Goal: Task Accomplishment & Management: Manage account settings

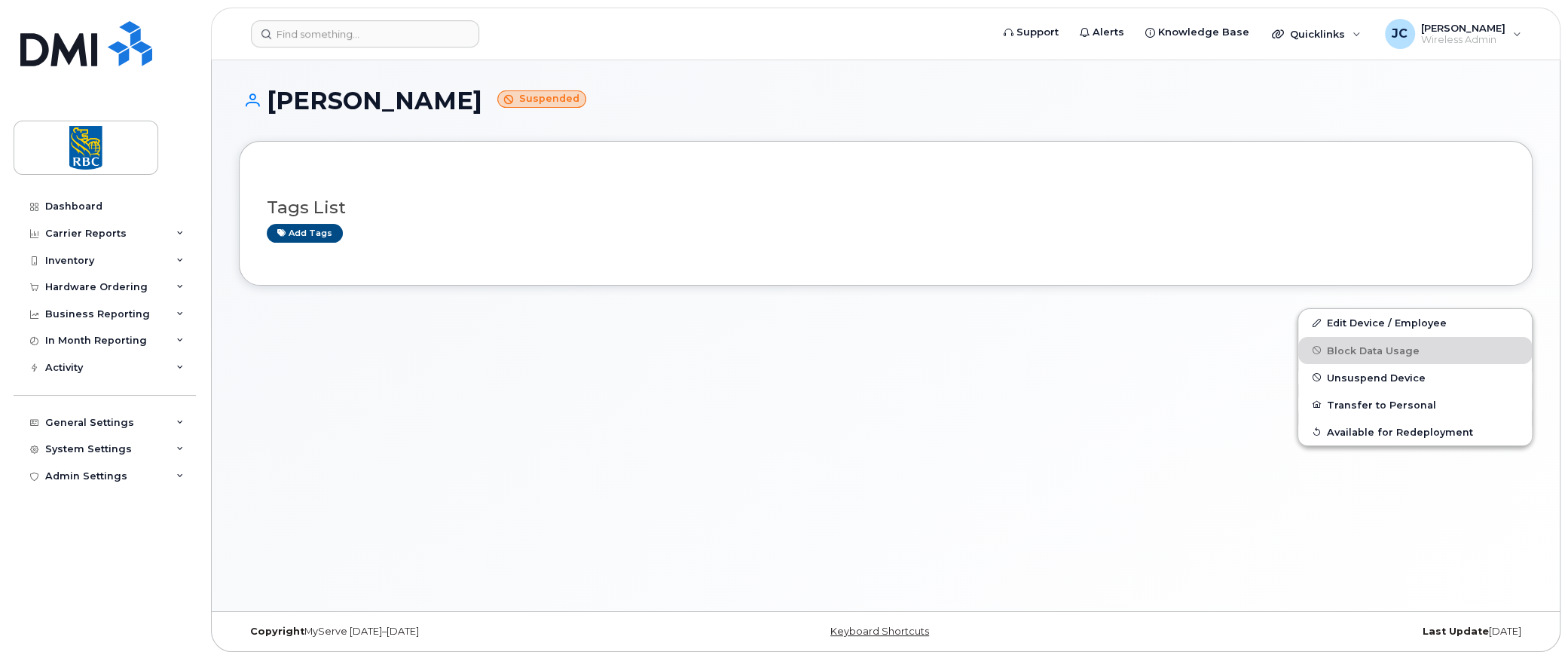
drag, startPoint x: 469, startPoint y: 101, endPoint x: 272, endPoint y: 97, distance: 197.0
click at [272, 97] on h1 "Dwayne Cawley Suspended" at bounding box center [886, 101] width 1294 height 27
copy h1 "[PERSON_NAME]"
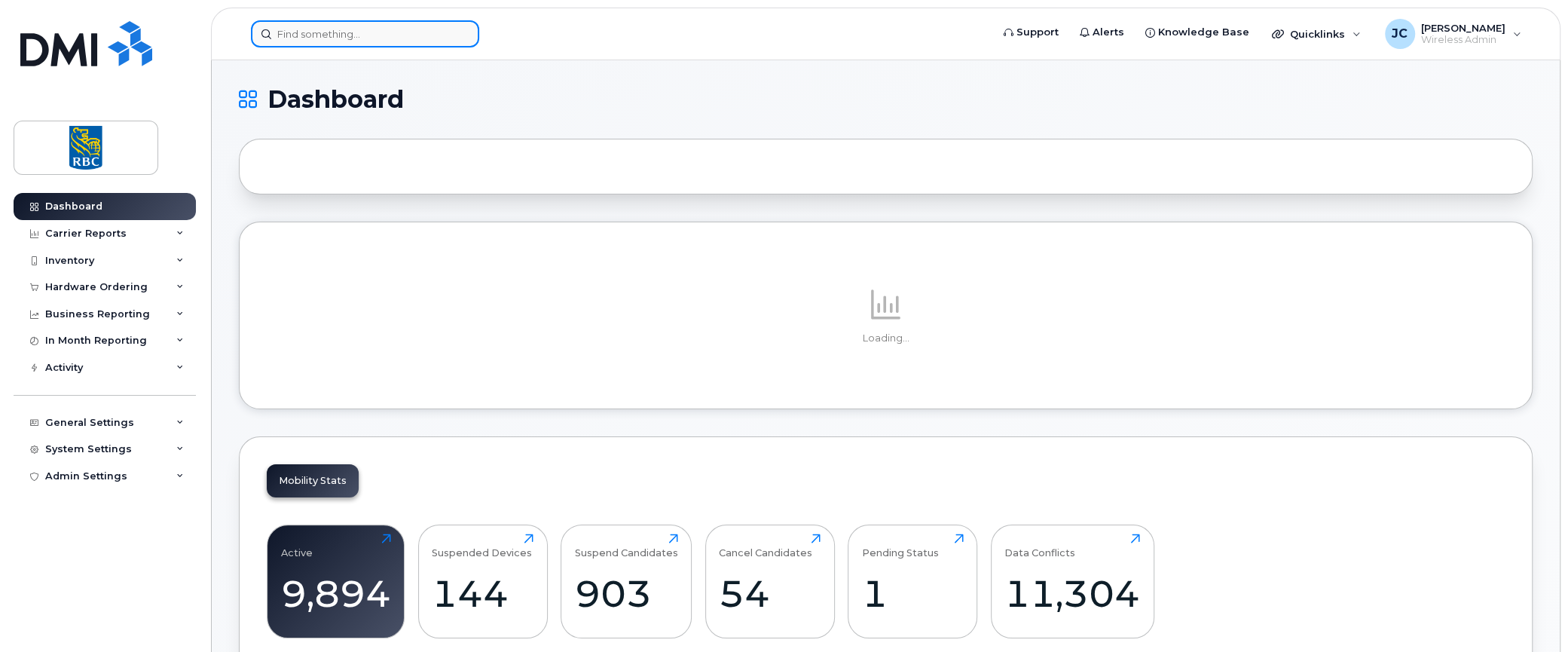
click at [365, 36] on input at bounding box center [365, 33] width 228 height 27
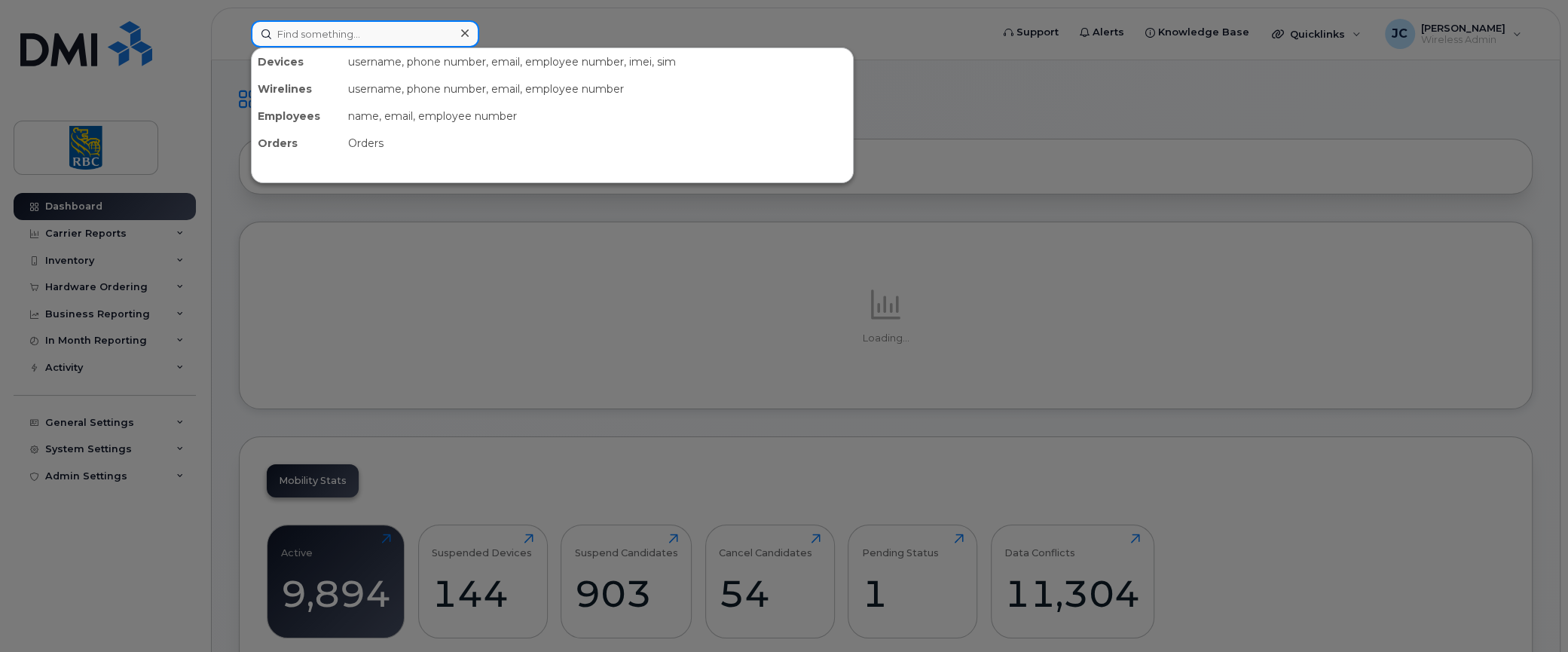
paste input "[PERSON_NAME]"
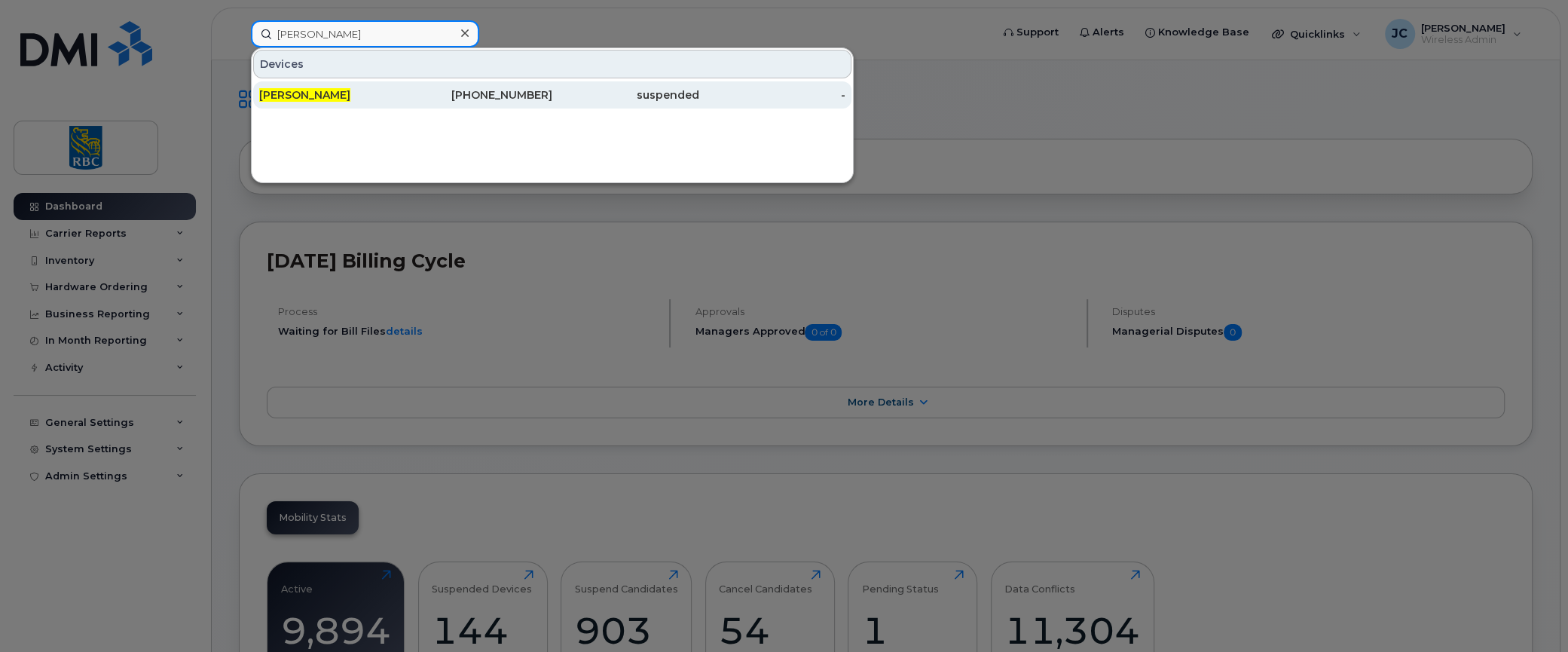
type input "[PERSON_NAME]"
click at [308, 85] on div "[PERSON_NAME]" at bounding box center [332, 95] width 147 height 27
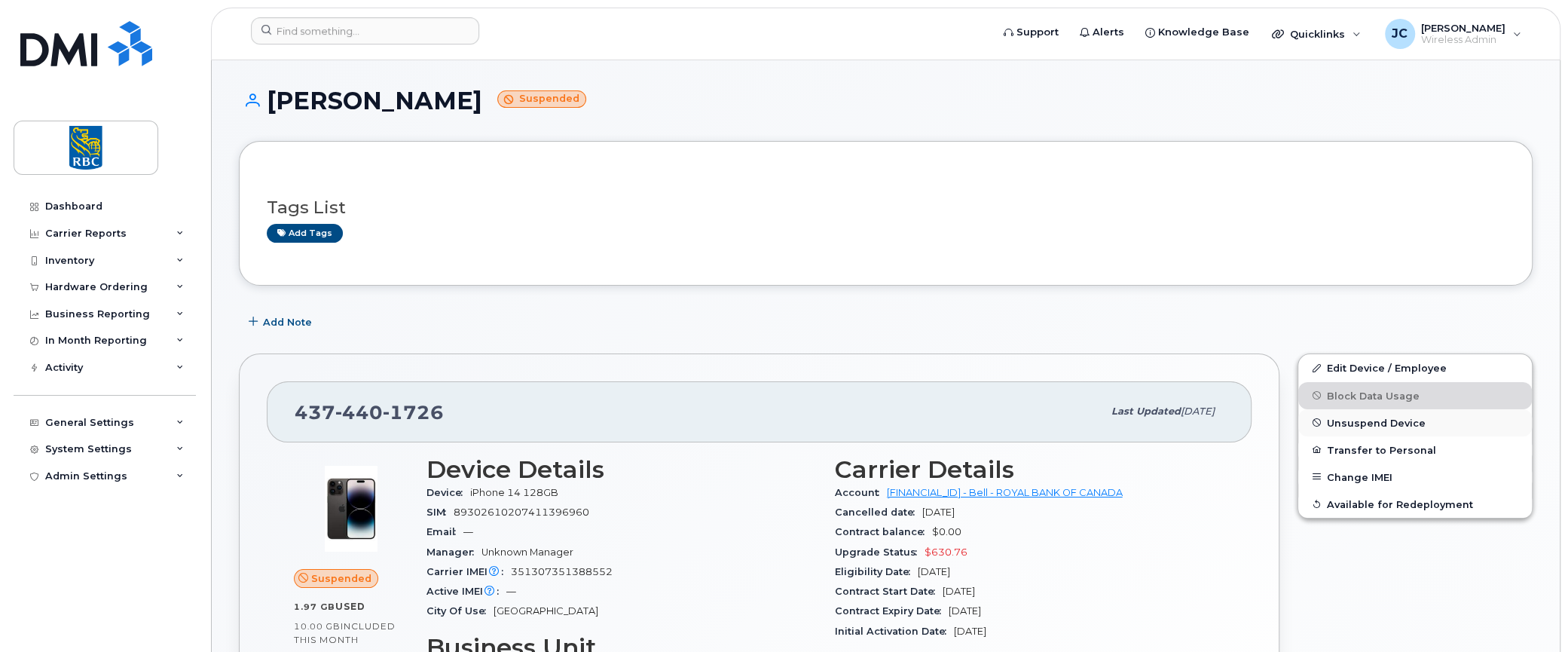
click at [1365, 417] on span "Unsuspend Device" at bounding box center [1377, 423] width 99 height 12
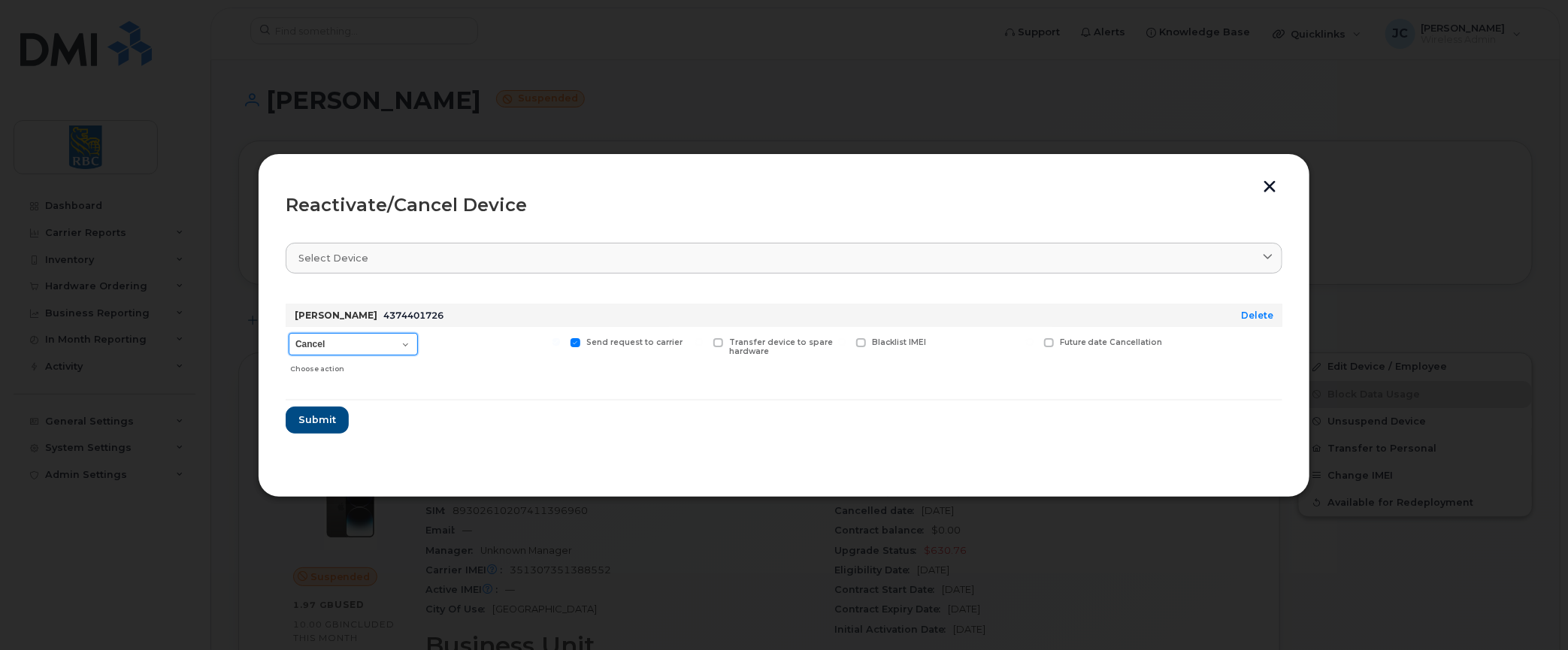
click at [402, 341] on select "Cancel Suspend - Extend Suspension Reactivate" at bounding box center [354, 344] width 129 height 22
select select "[object Object]"
click at [289, 333] on select "Cancel Suspend - Extend Suspension Reactivate" at bounding box center [354, 344] width 129 height 22
click at [315, 417] on span "Submit" at bounding box center [316, 419] width 37 height 14
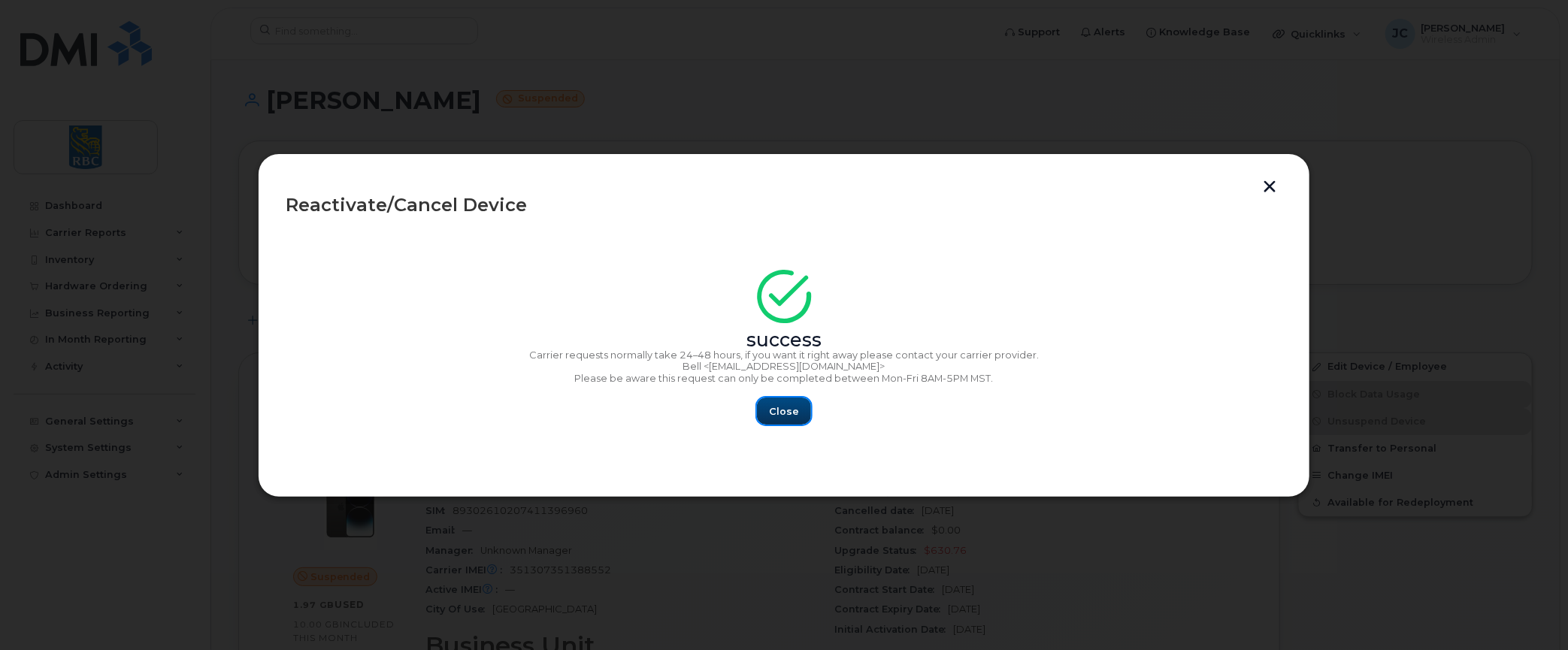
click at [789, 409] on span "Close" at bounding box center [784, 411] width 30 height 14
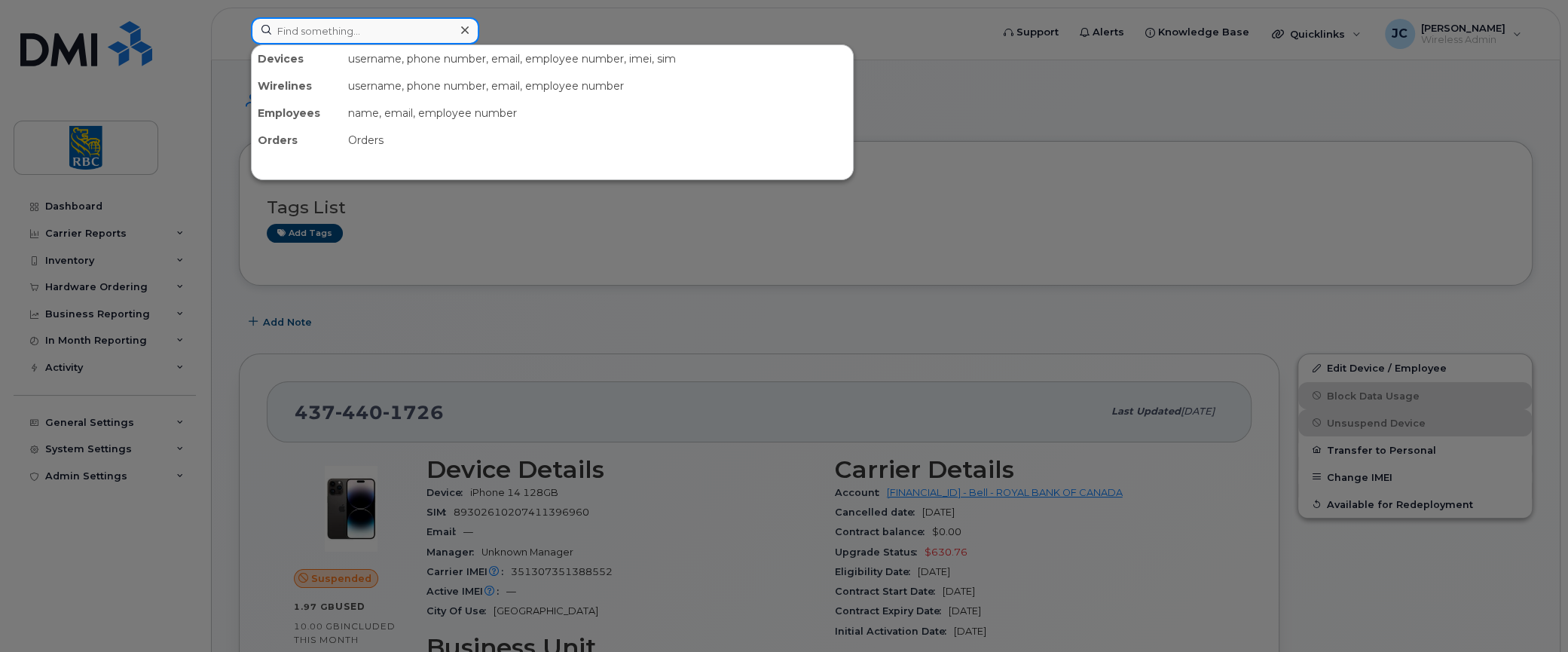
click at [337, 27] on input at bounding box center [365, 31] width 228 height 27
paste input "[PERSON_NAME]"
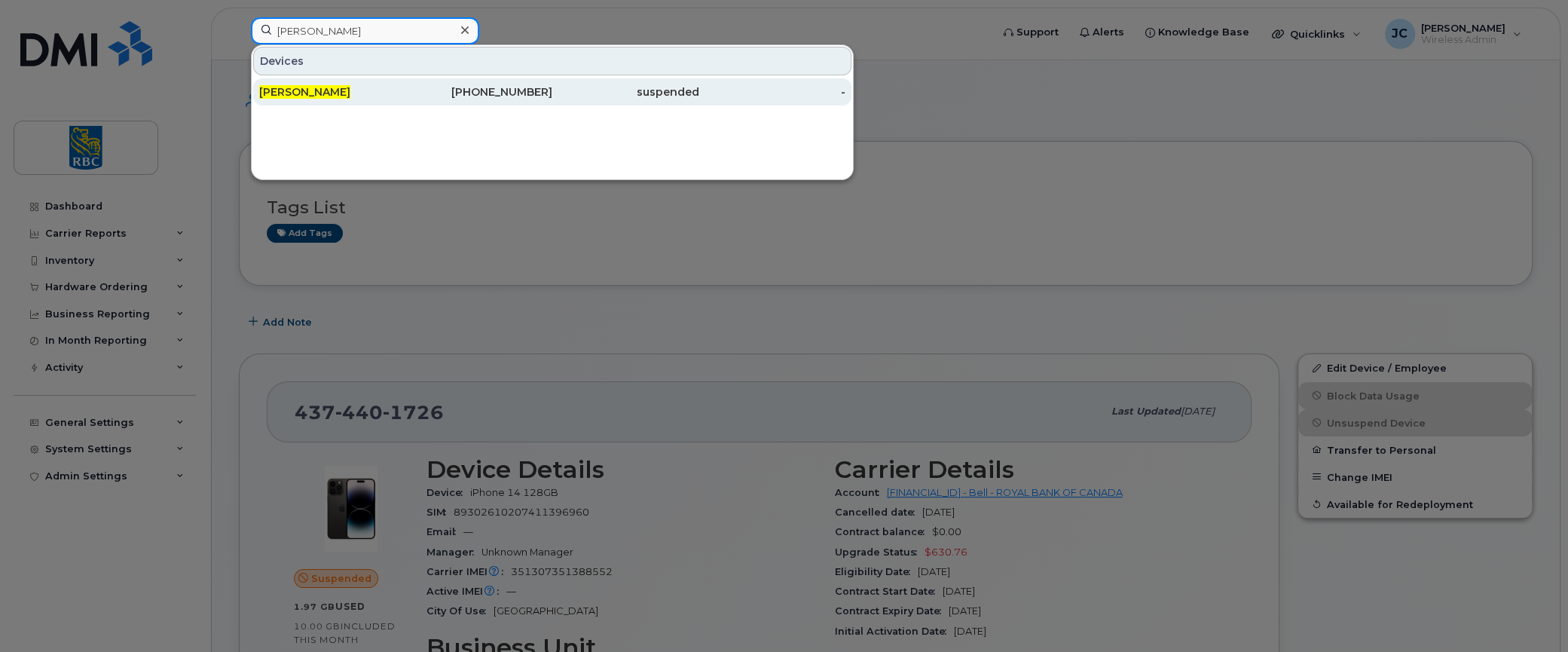
type input "[PERSON_NAME]"
click at [320, 87] on span "[PERSON_NAME]" at bounding box center [305, 92] width 92 height 13
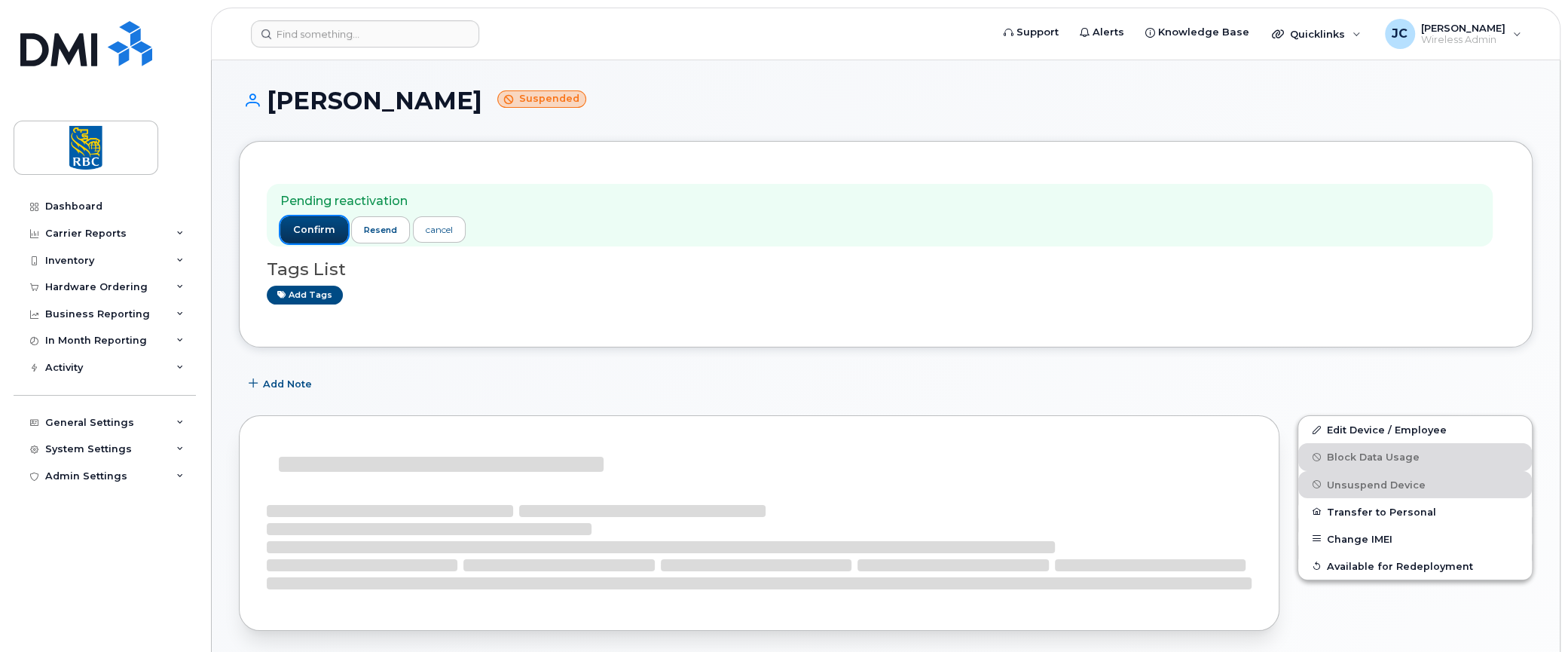
click at [320, 218] on button "confirm" at bounding box center [314, 230] width 67 height 27
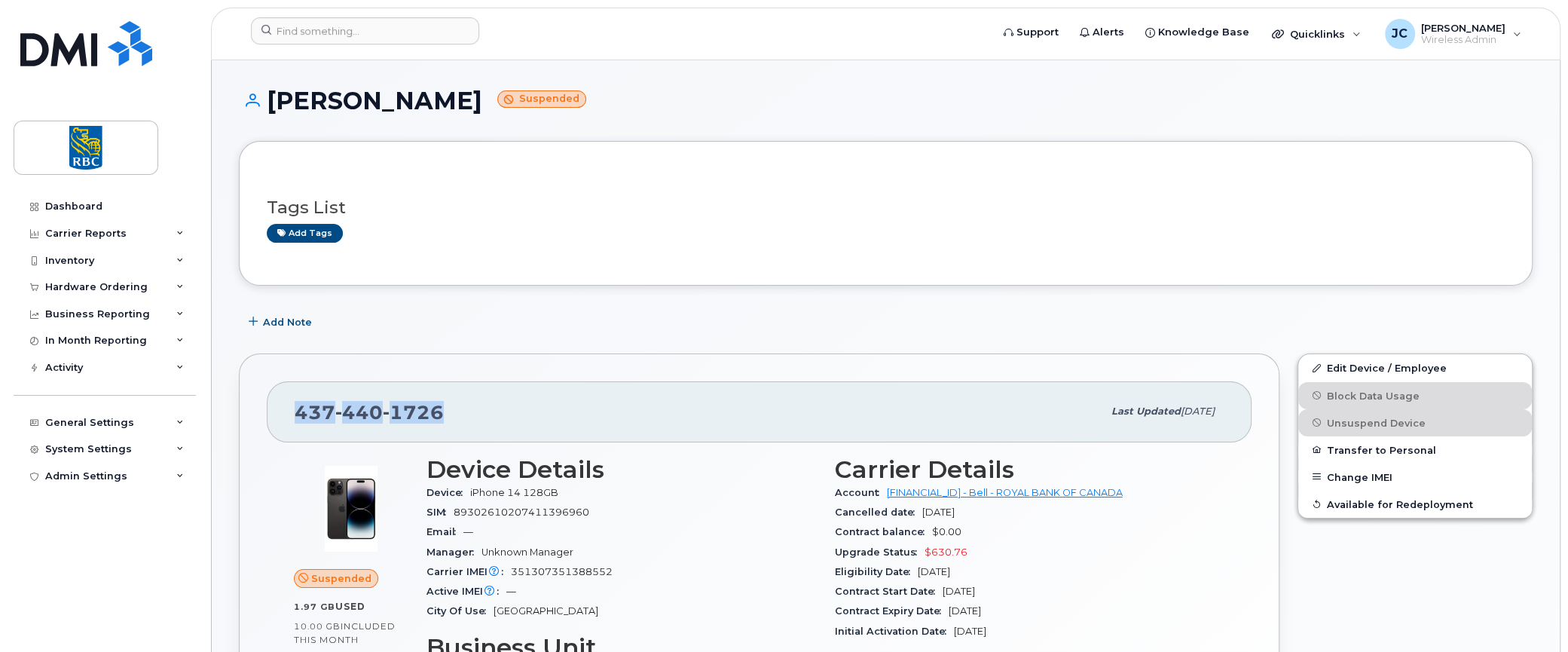
drag, startPoint x: 434, startPoint y: 411, endPoint x: 292, endPoint y: 411, distance: 142.0
click at [292, 411] on div "[PHONE_NUMBER] Last updated [DATE]" at bounding box center [760, 411] width 985 height 60
copy span "[PHONE_NUMBER]"
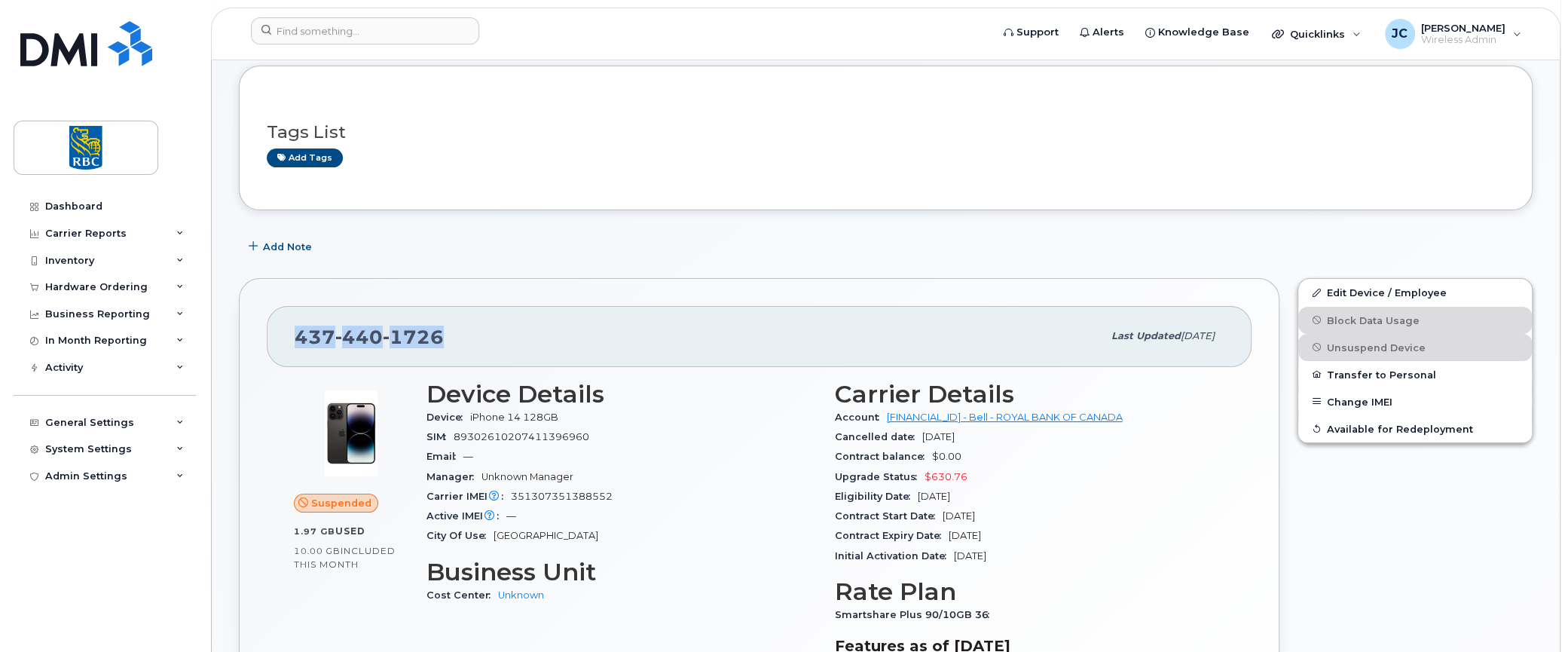
scroll to position [76, 0]
click at [1377, 561] on div "Edit Device / Employee Block Data Usage Unsuspend Device Transfer to Personal C…" at bounding box center [1415, 534] width 253 height 530
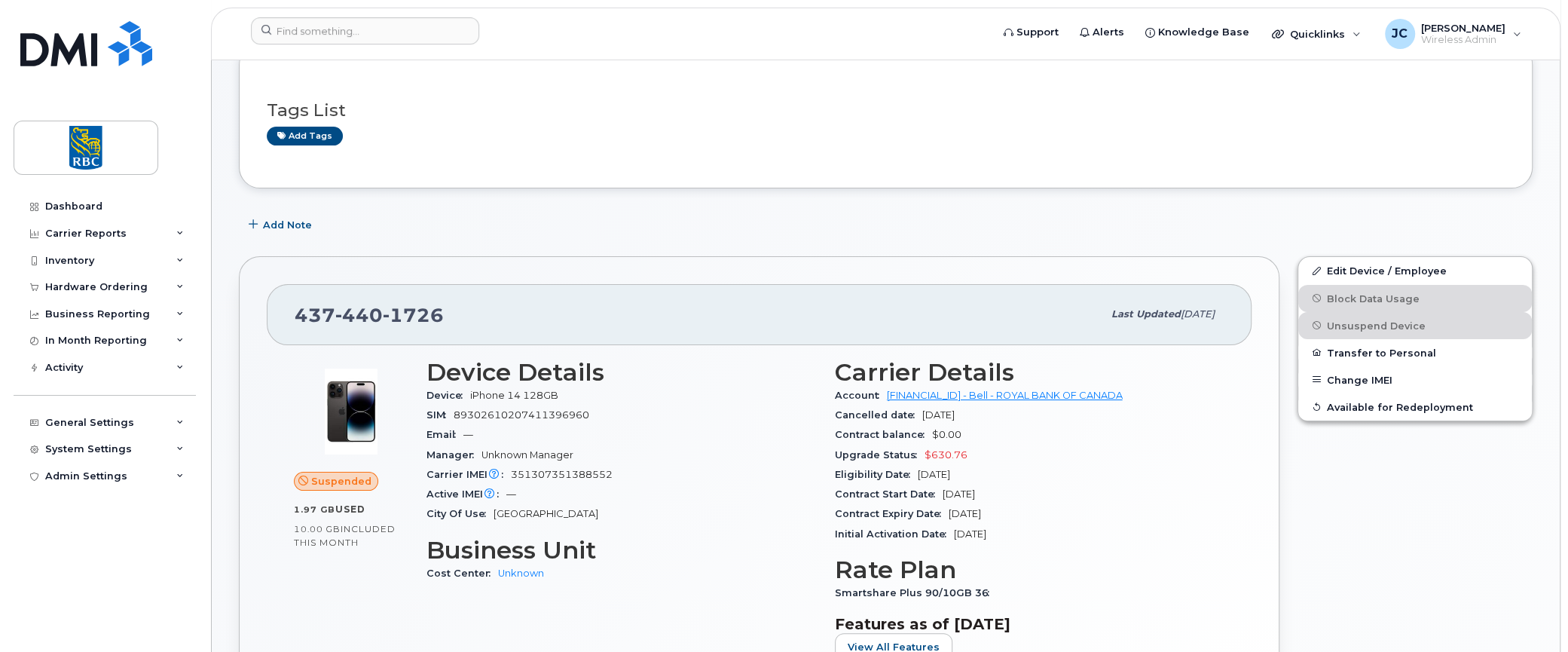
scroll to position [151, 0]
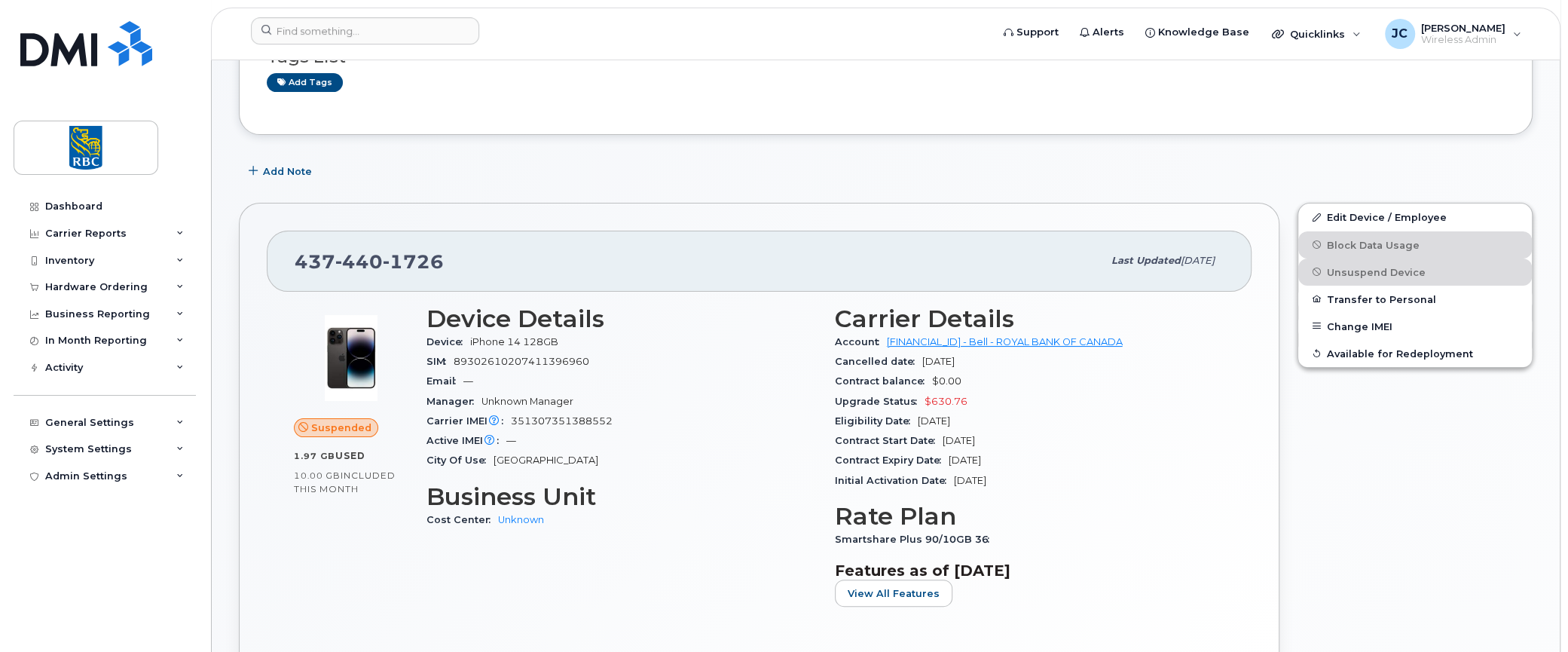
click at [276, 553] on div "Suspended 1.97 GB  used 10.00 GB  included this month Device Details Device iPh…" at bounding box center [760, 489] width 985 height 396
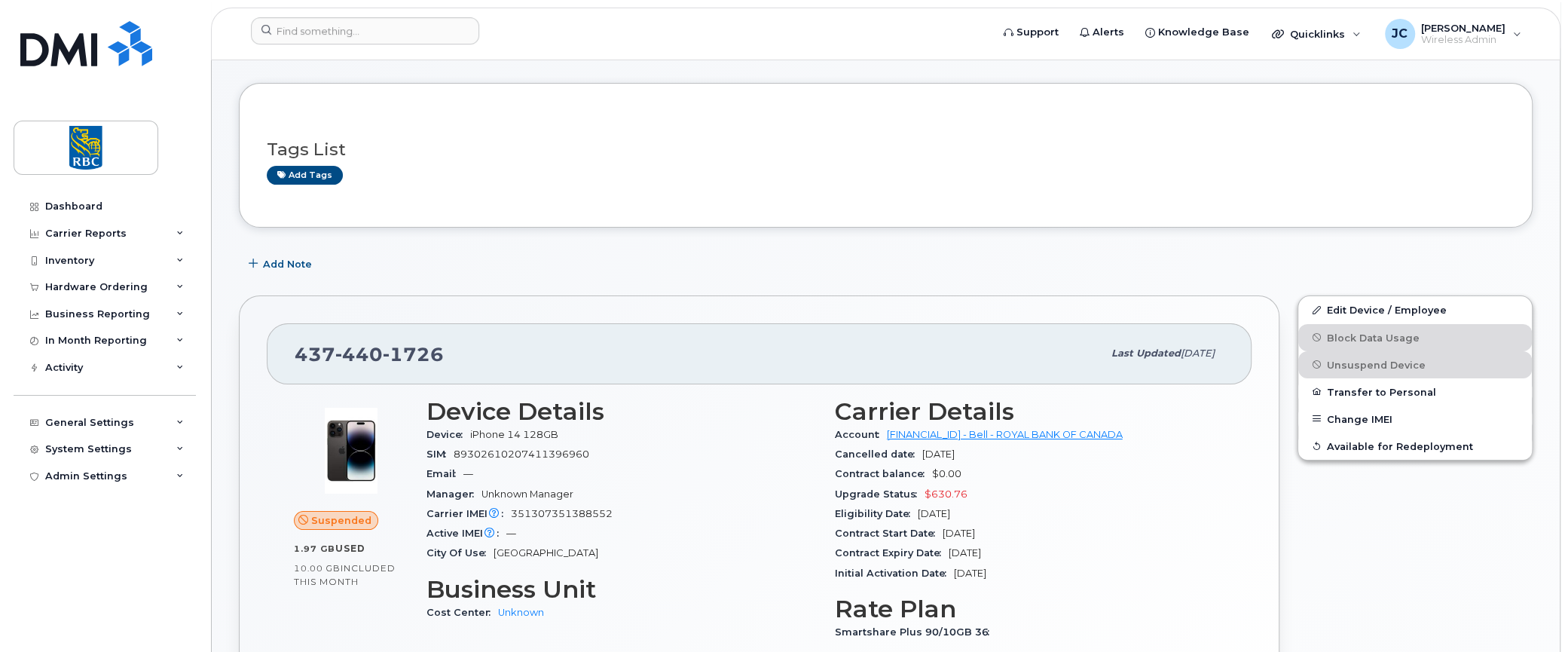
scroll to position [0, 0]
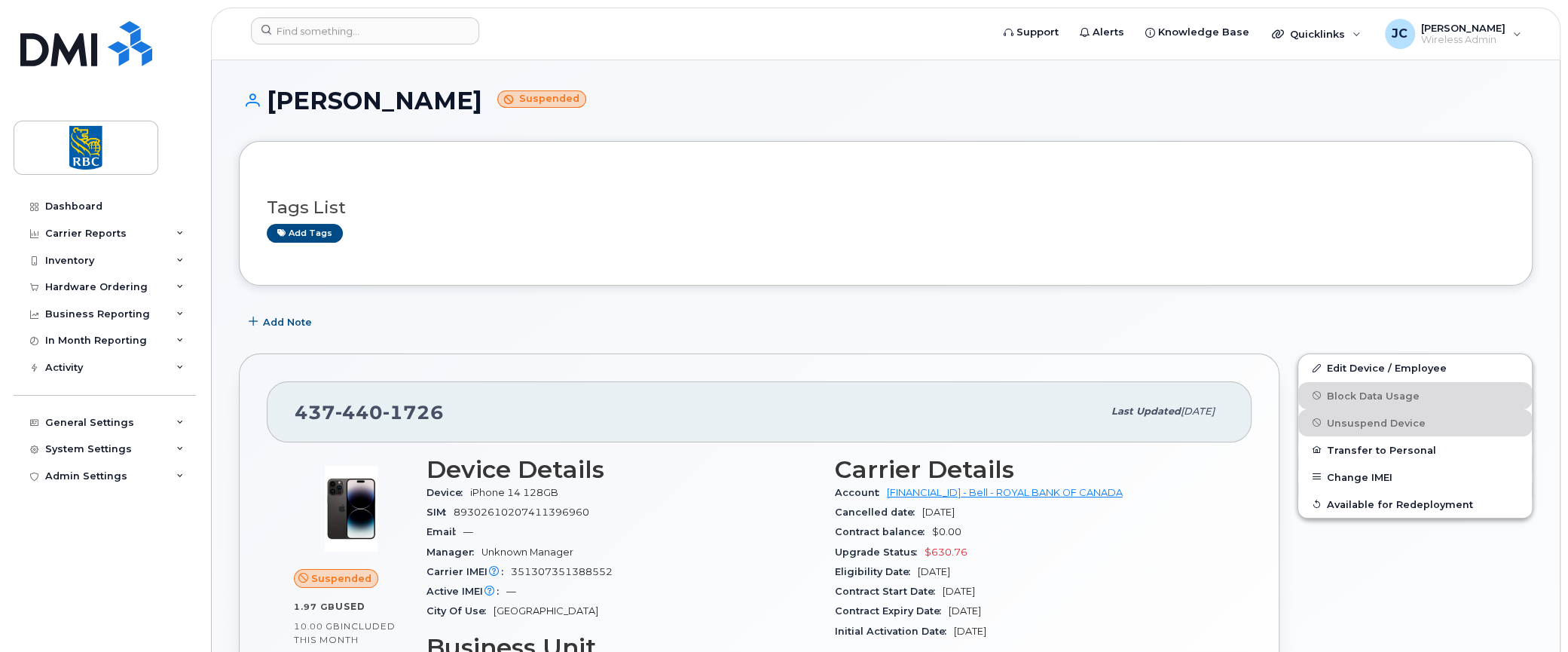
click at [1309, 578] on div "Edit Device / Employee Block Data Usage Unsuspend Device Transfer to Personal C…" at bounding box center [1415, 610] width 253 height 530
click at [1359, 577] on div "Edit Device / Employee Block Data Usage Unsuspend Device Transfer to Personal C…" at bounding box center [1415, 610] width 253 height 530
drag, startPoint x: 445, startPoint y: 411, endPoint x: 295, endPoint y: 405, distance: 150.1
click at [295, 405] on div "[PHONE_NUMBER]" at bounding box center [698, 411] width 808 height 32
copy span "[PHONE_NUMBER]"
